Goal: Task Accomplishment & Management: Use online tool/utility

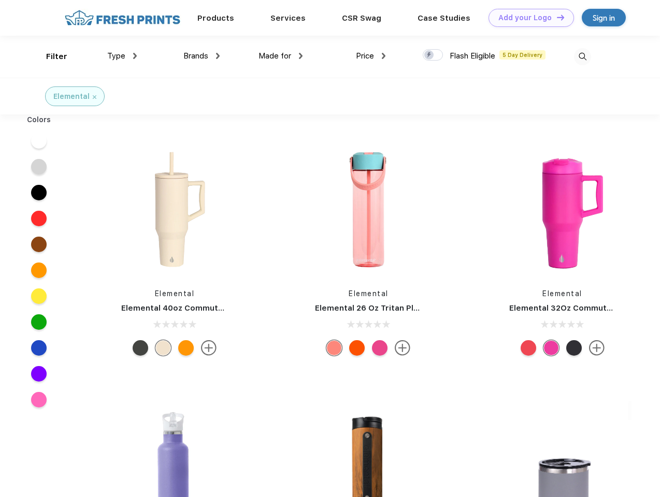
click at [527, 18] on link "Add your Logo Design Tool" at bounding box center [531, 18] width 85 height 18
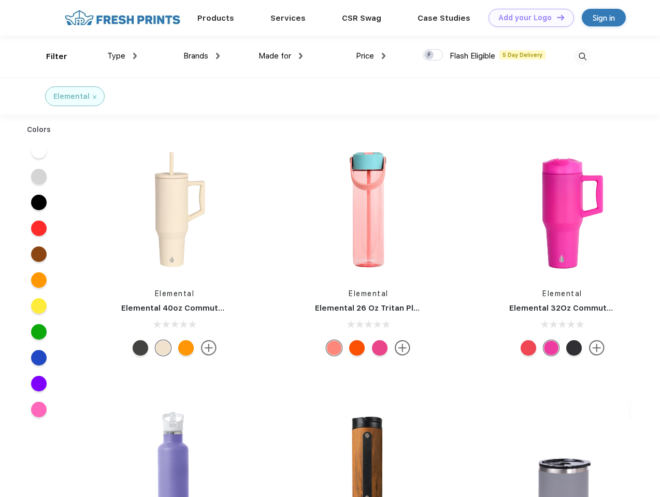
click at [0, 0] on div "Design Tool" at bounding box center [0, 0] width 0 height 0
click at [556, 17] on link "Add your Logo Design Tool" at bounding box center [531, 18] width 85 height 18
click at [50, 56] on div "Filter" at bounding box center [56, 57] width 21 height 12
click at [122, 56] on span "Type" at bounding box center [116, 55] width 18 height 9
click at [202, 56] on span "Brands" at bounding box center [195, 55] width 25 height 9
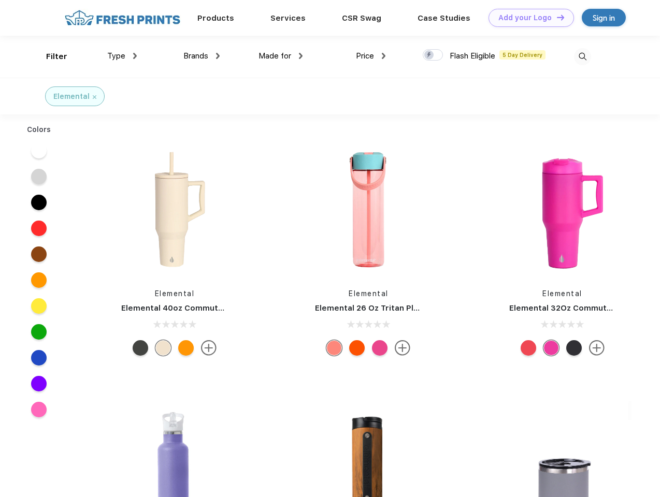
click at [281, 56] on span "Made for" at bounding box center [275, 55] width 33 height 9
click at [371, 56] on span "Price" at bounding box center [365, 55] width 18 height 9
click at [433, 55] on div at bounding box center [433, 54] width 20 height 11
click at [430, 55] on input "checkbox" at bounding box center [426, 52] width 7 height 7
click at [582, 56] on img at bounding box center [582, 56] width 17 height 17
